Goal: Use online tool/utility: Use online tool/utility

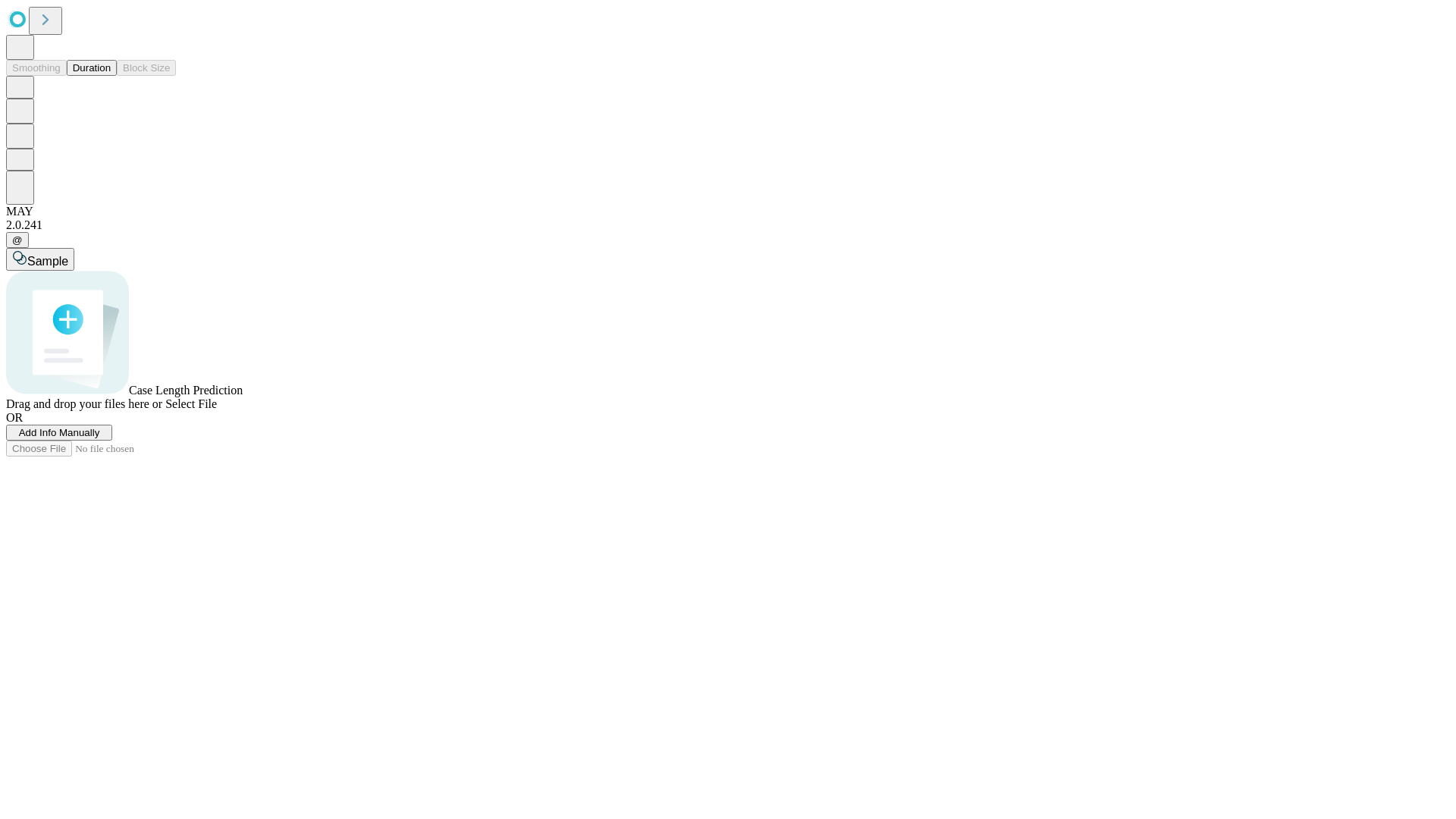
click at [217, 410] on span "Select File" at bounding box center [191, 404] width 51 height 13
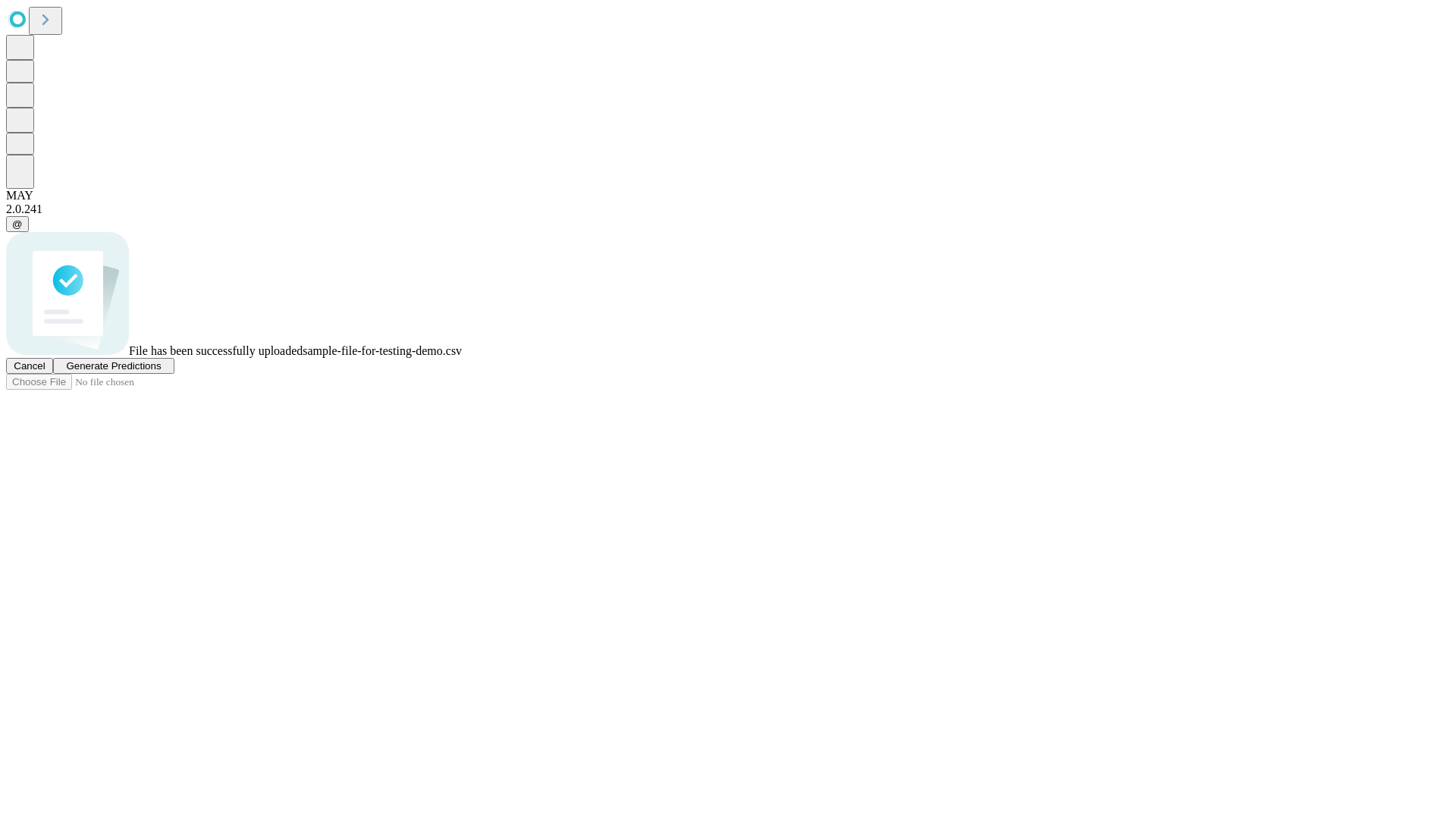
click at [161, 372] on span "Generate Predictions" at bounding box center [114, 366] width 95 height 11
